Goal: Information Seeking & Learning: Learn about a topic

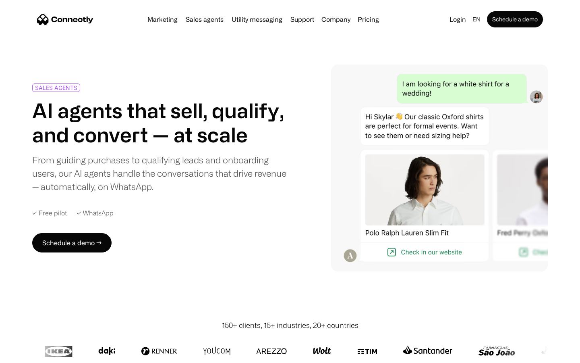
scroll to position [2244, 0]
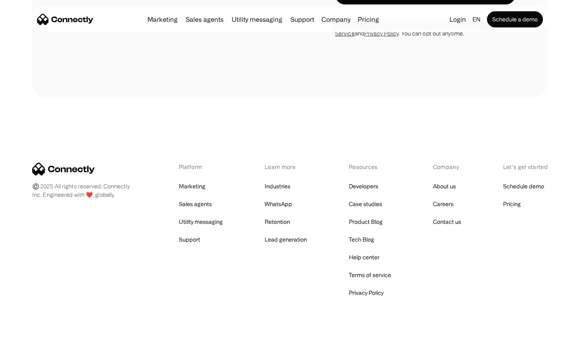
scroll to position [2461, 0]
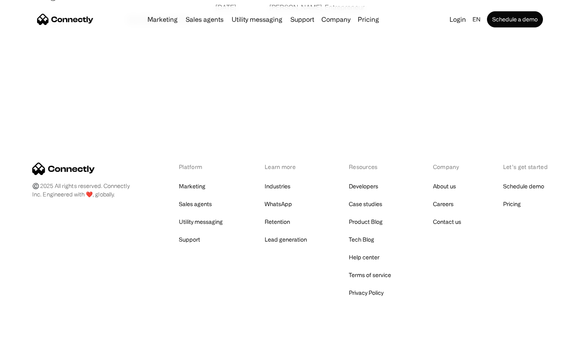
scroll to position [1548, 0]
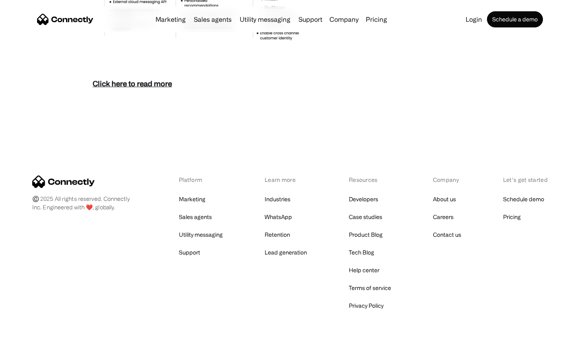
scroll to position [3494, 0]
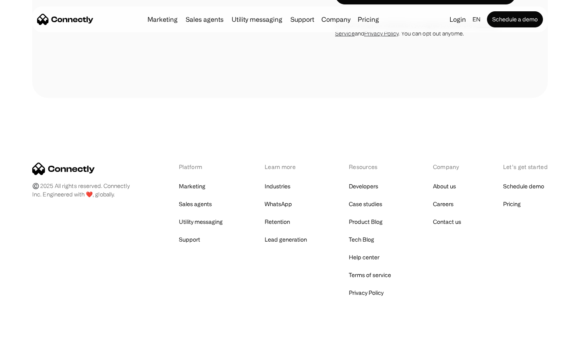
scroll to position [690, 0]
